Goal: Task Accomplishment & Management: Manage account settings

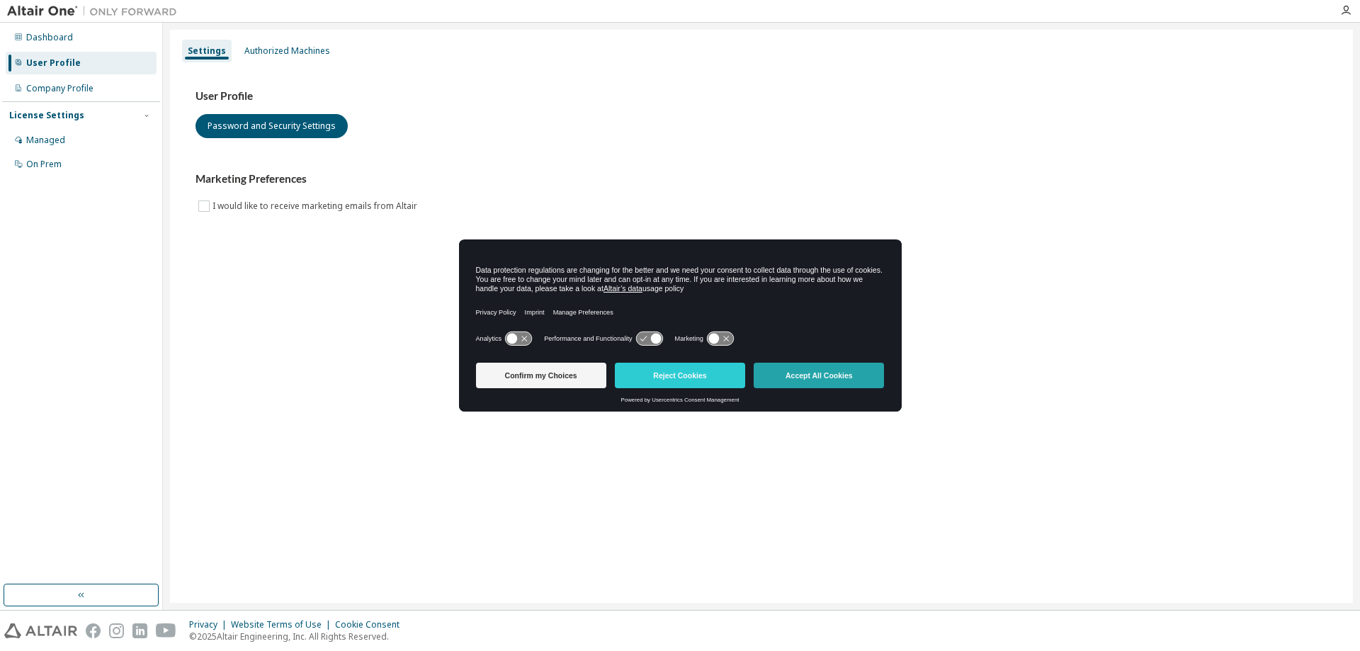
click at [778, 377] on button "Accept All Cookies" at bounding box center [819, 375] width 130 height 25
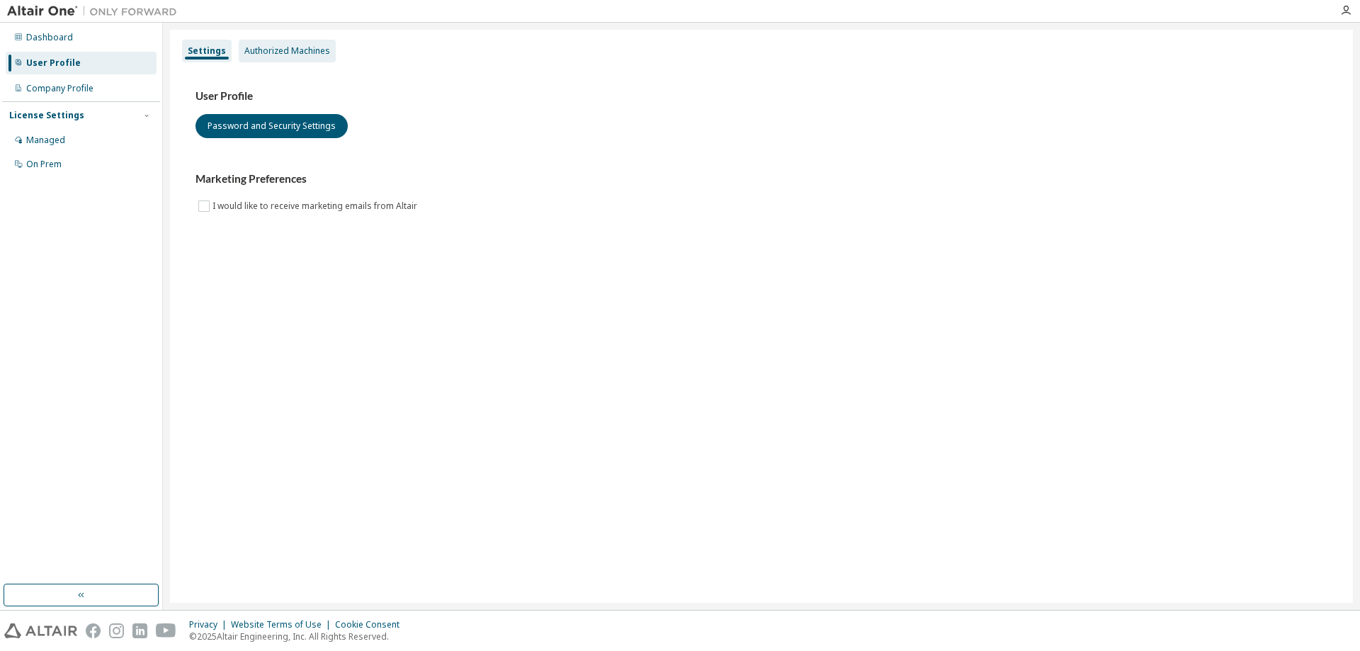
click at [282, 50] on div "Authorized Machines" at bounding box center [287, 50] width 86 height 11
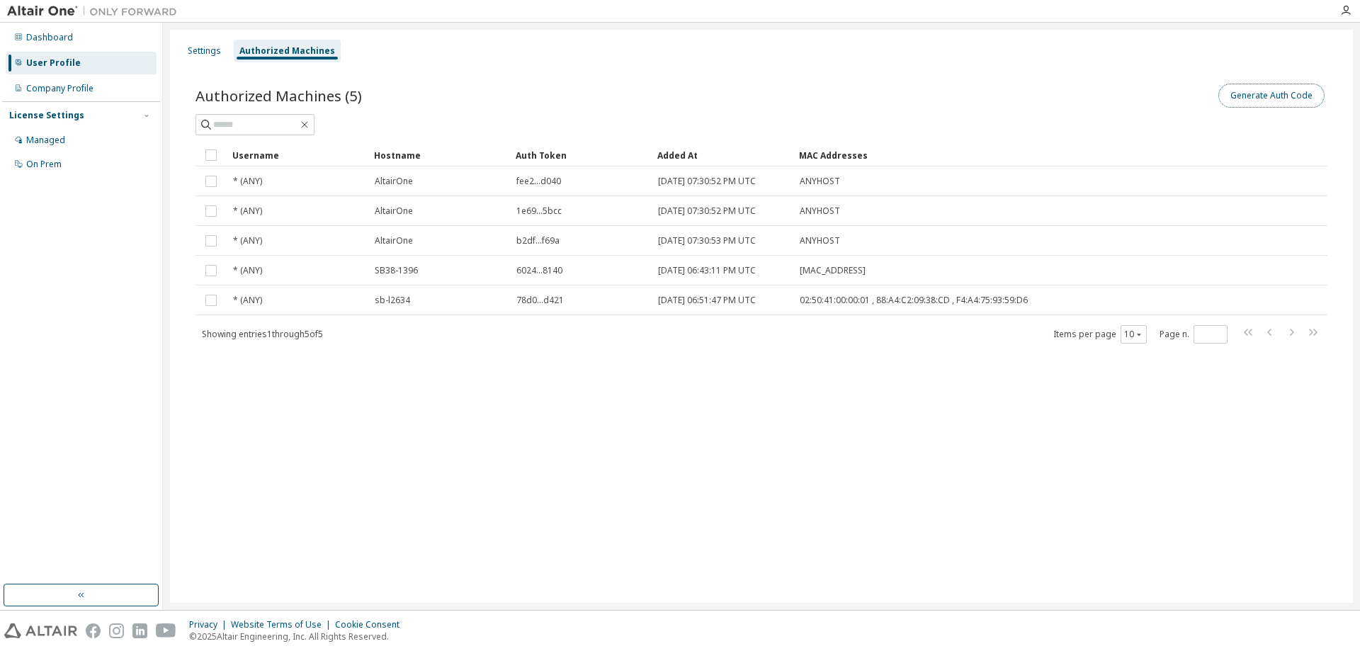
click at [1271, 91] on button "Generate Auth Code" at bounding box center [1271, 96] width 106 height 24
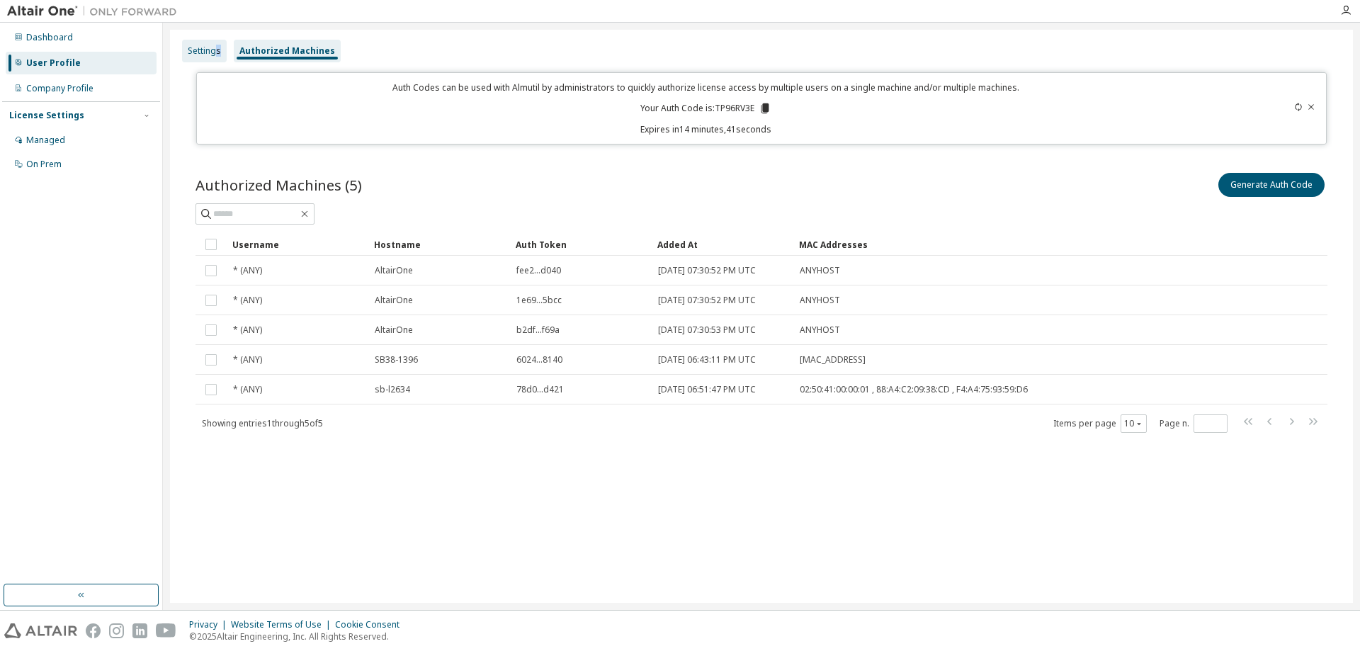
click at [218, 46] on div "Settings" at bounding box center [204, 50] width 33 height 11
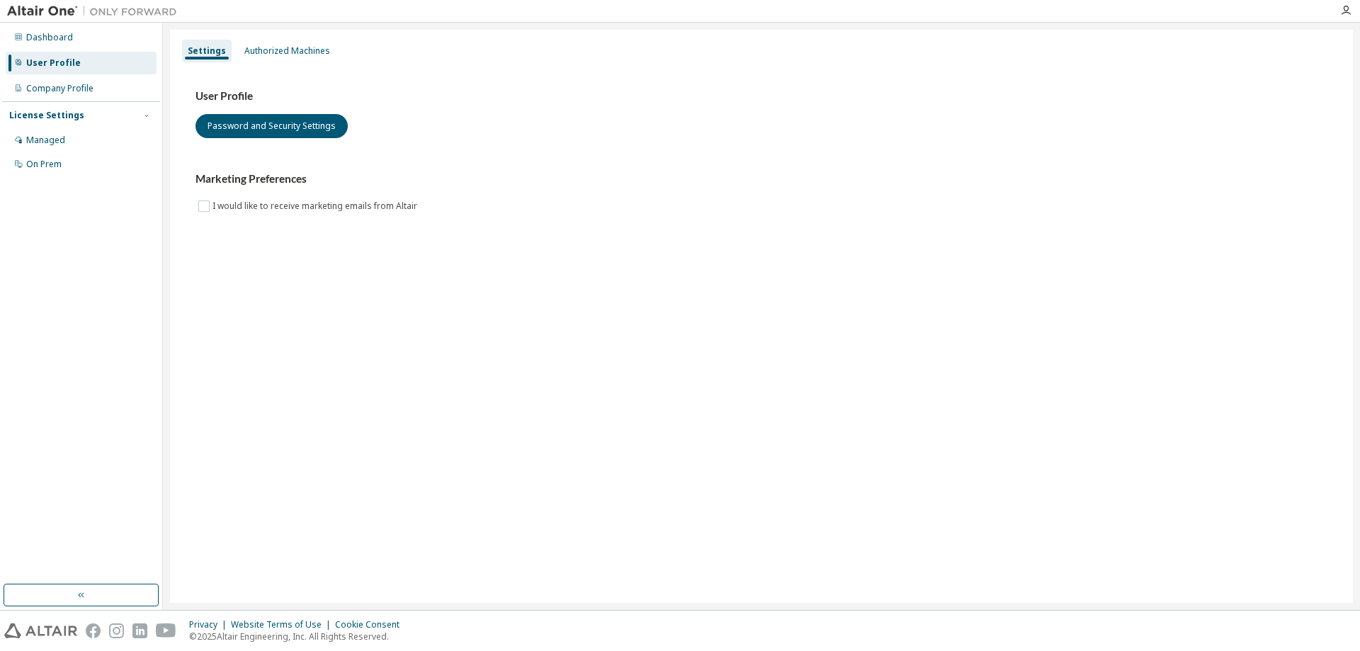
click at [317, 90] on h3 "User Profile" at bounding box center [761, 96] width 1132 height 14
click at [506, 205] on div "Marketing Preferences I would like to receive marketing emails from Altair" at bounding box center [761, 193] width 1132 height 42
click at [304, 58] on div "Authorized Machines" at bounding box center [287, 51] width 97 height 23
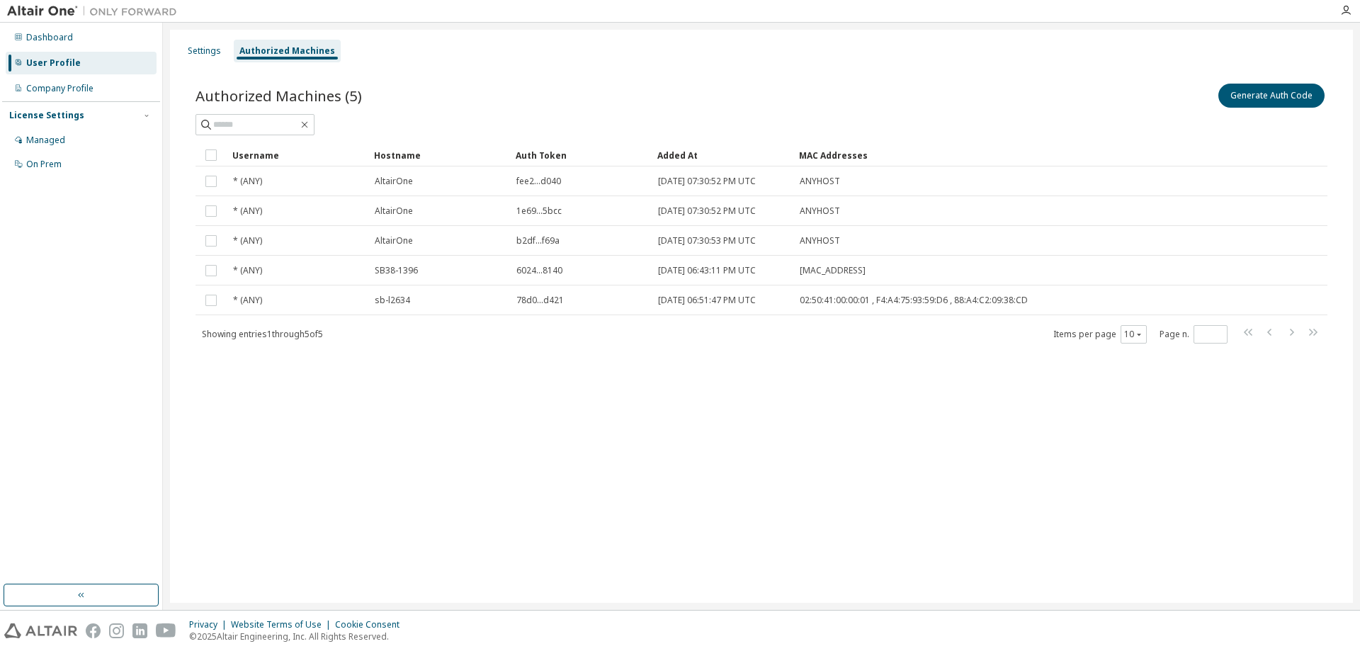
click at [908, 137] on div "Authorized Machines (5) Generate Auth Code Clear Load Save Save As Field Operat…" at bounding box center [761, 212] width 1132 height 263
click at [1254, 98] on button "Generate Auth Code" at bounding box center [1271, 96] width 106 height 24
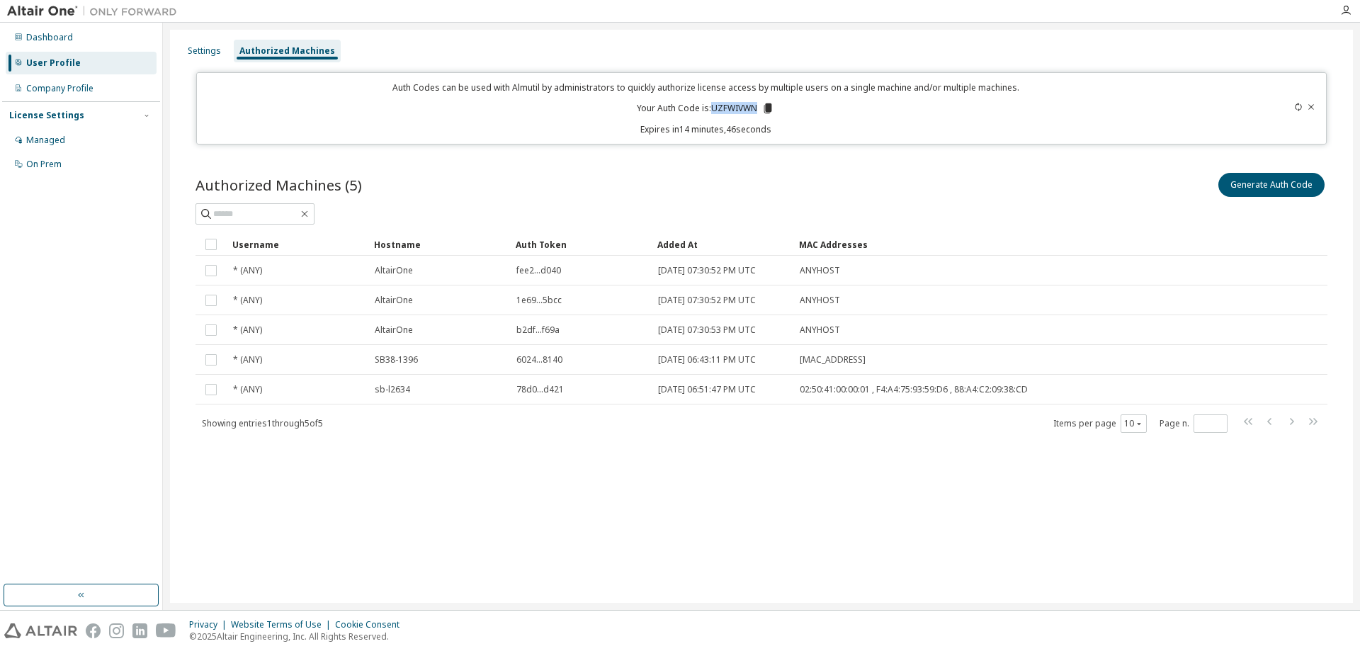
drag, startPoint x: 713, startPoint y: 108, endPoint x: 759, endPoint y: 110, distance: 46.1
click at [759, 110] on p "Your Auth Code is: UZFWIVWN" at bounding box center [705, 108] width 137 height 13
click at [856, 135] on p "Expires in 14 minutes, 45 seconds" at bounding box center [705, 129] width 1001 height 12
click at [220, 49] on div "Settings" at bounding box center [204, 50] width 33 height 11
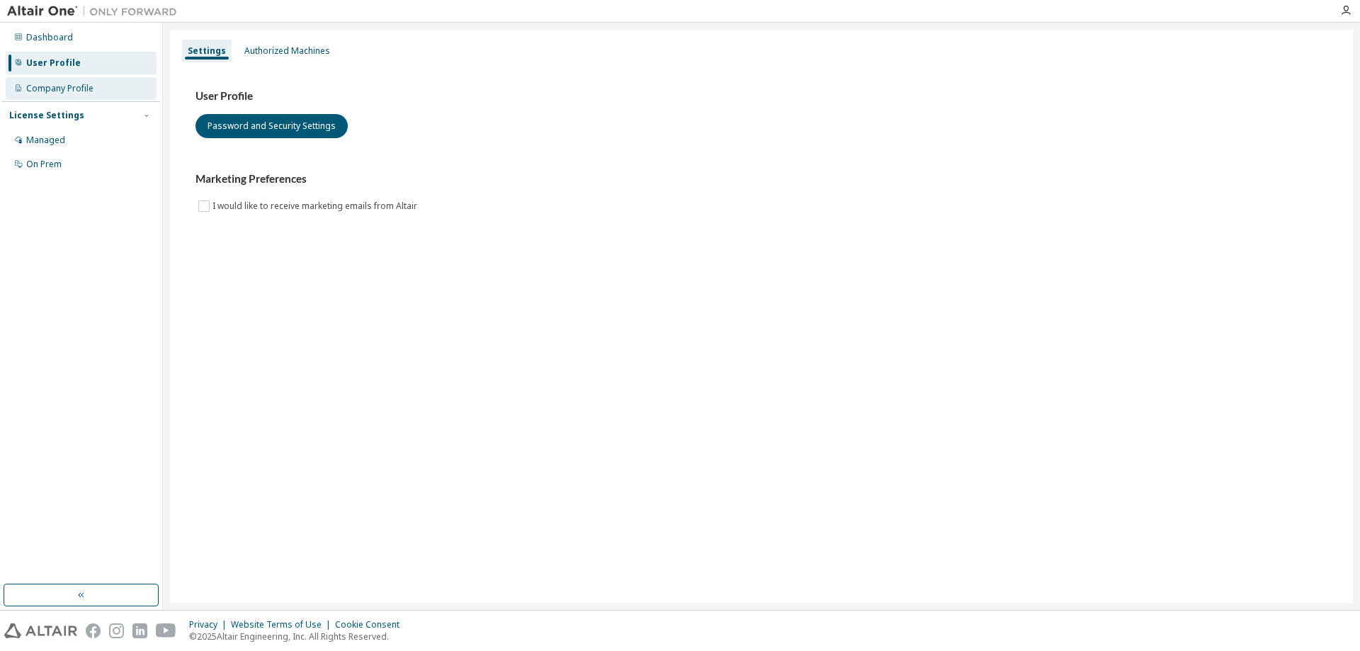
click at [50, 89] on div "Company Profile" at bounding box center [59, 88] width 67 height 11
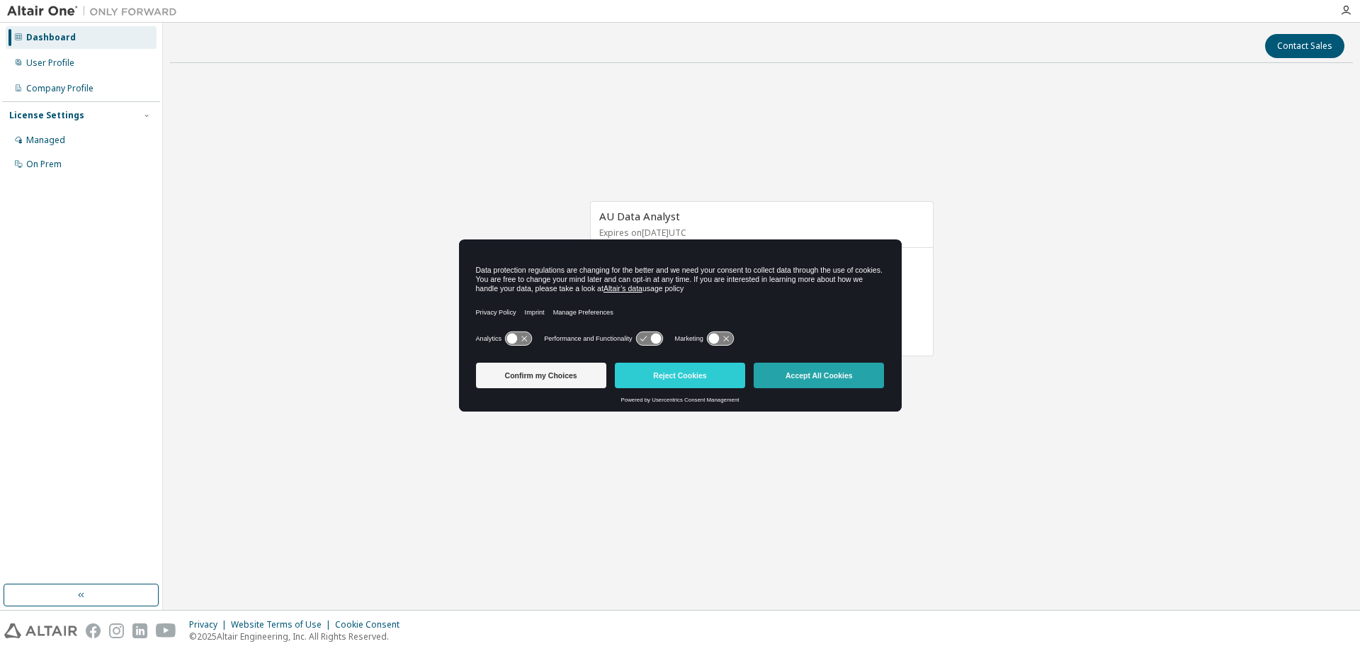
click at [829, 375] on button "Accept All Cookies" at bounding box center [819, 375] width 130 height 25
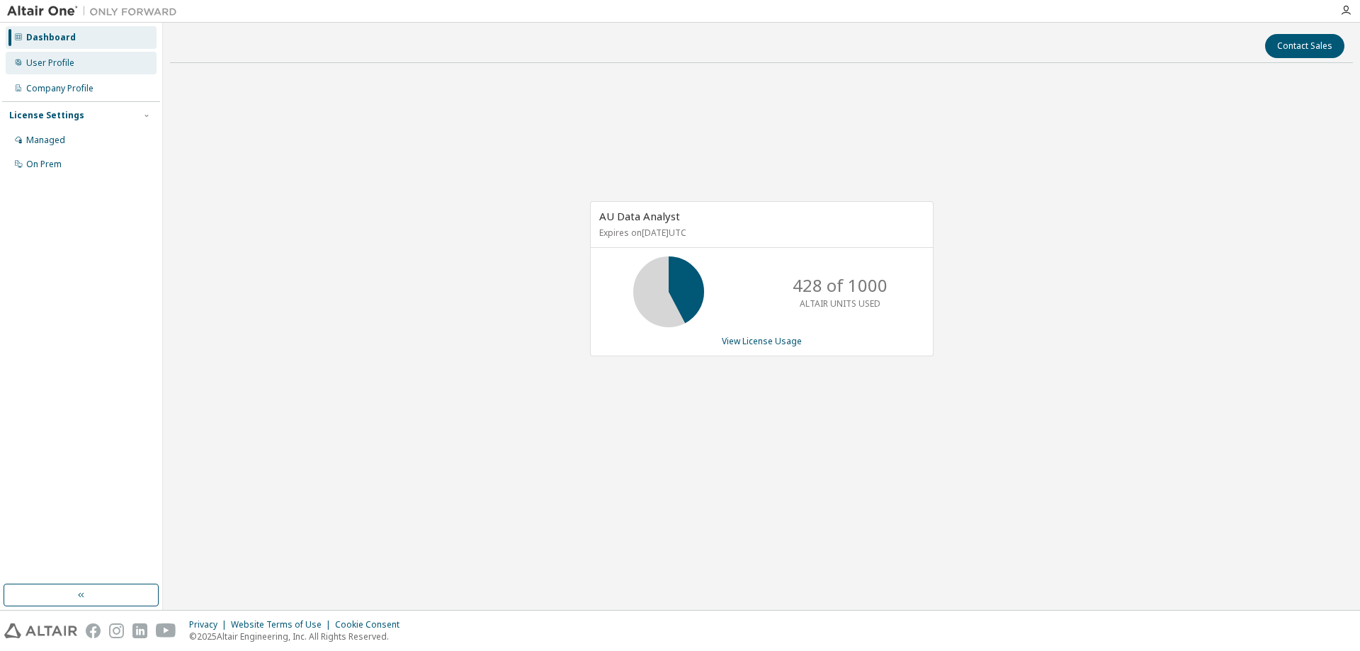
click at [38, 65] on div "User Profile" at bounding box center [50, 62] width 48 height 11
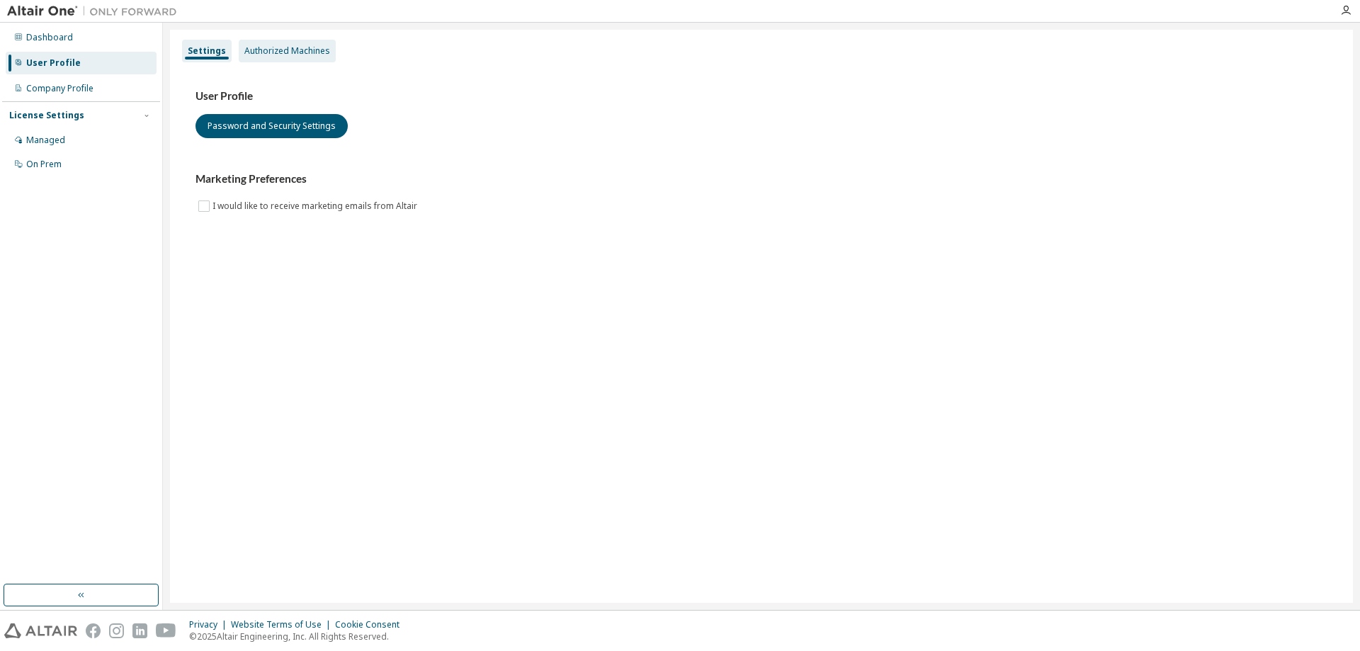
click at [302, 55] on div "Authorized Machines" at bounding box center [287, 50] width 86 height 11
